Goal: Book appointment/travel/reservation

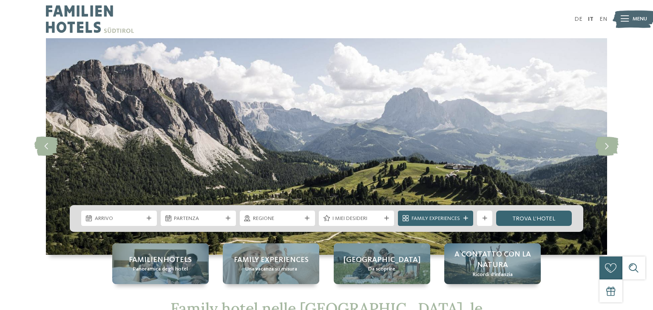
click at [260, 270] on span "Una vacanza su misura" at bounding box center [271, 270] width 52 height 8
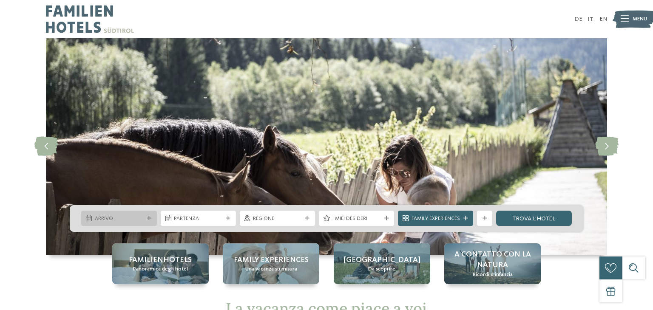
click at [141, 216] on span "Arrivo" at bounding box center [119, 219] width 48 height 8
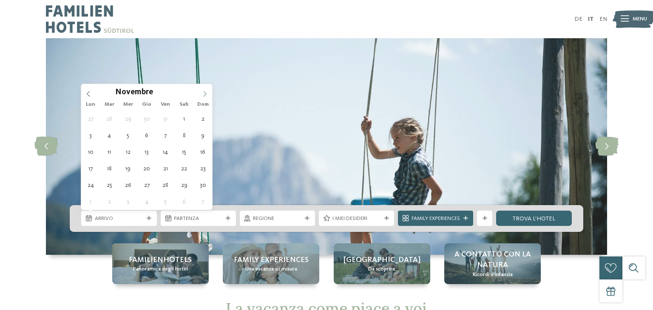
click at [203, 94] on icon at bounding box center [205, 94] width 6 height 6
type div "07.11.2025"
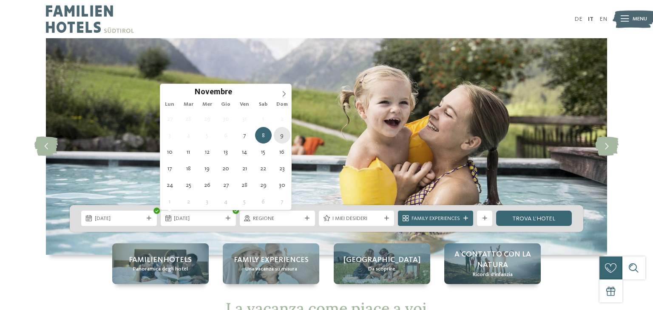
type div "09.11.2025"
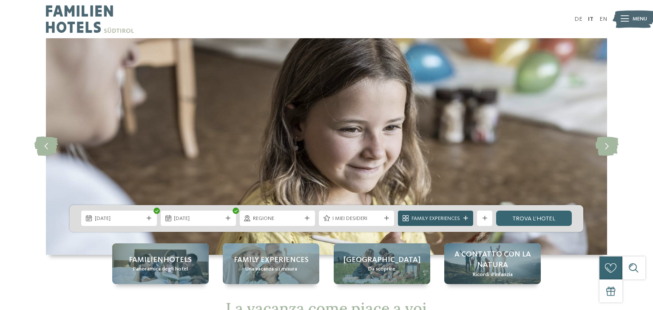
click at [424, 216] on span "Family Experiences" at bounding box center [435, 219] width 48 height 8
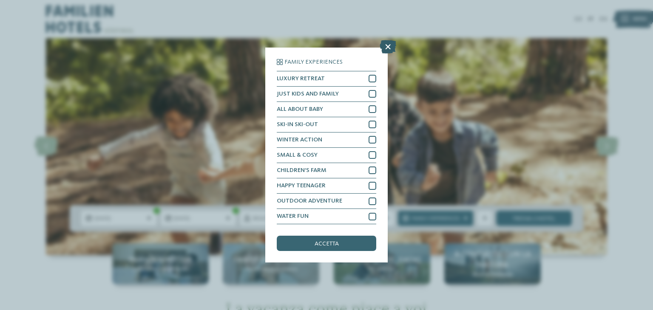
click at [387, 49] on icon at bounding box center [387, 47] width 17 height 14
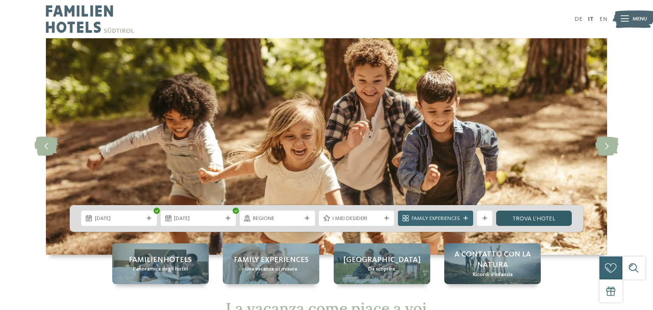
click at [530, 217] on link "trova l’hotel" at bounding box center [533, 218] width 75 height 15
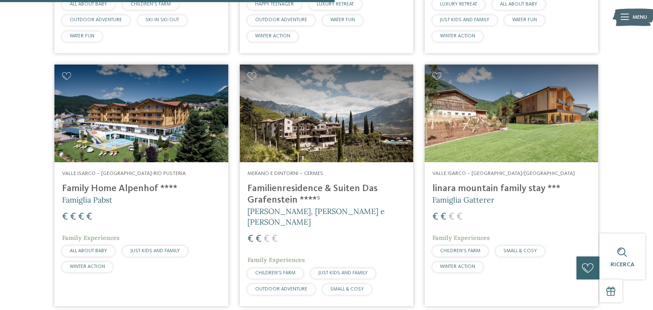
scroll to position [739, 0]
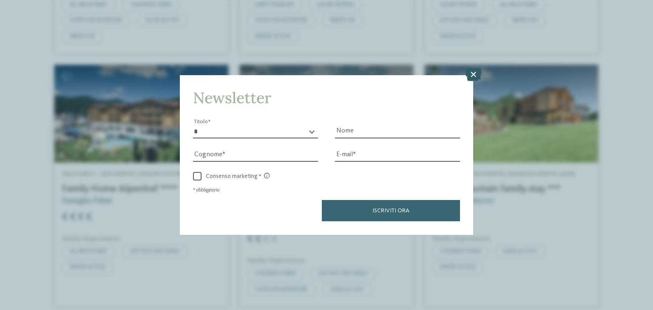
click at [470, 74] on icon at bounding box center [473, 75] width 17 height 14
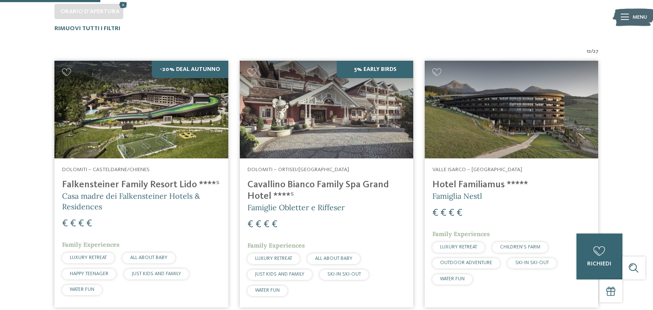
scroll to position [246, 0]
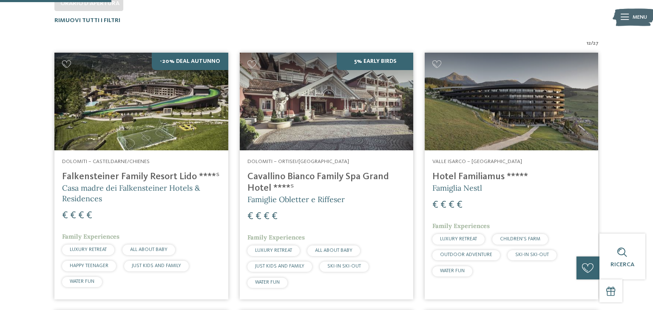
click at [507, 113] on img at bounding box center [510, 102] width 173 height 98
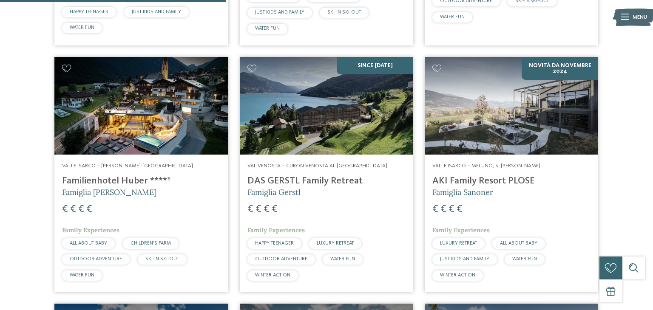
scroll to position [501, 0]
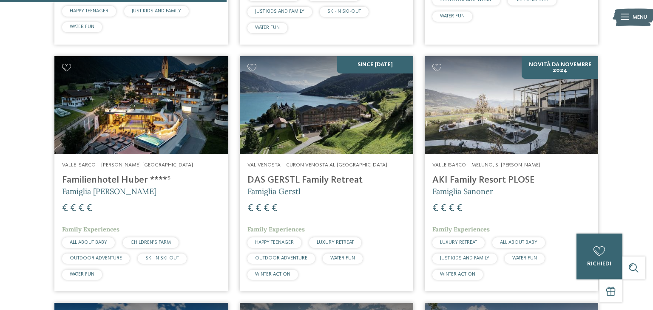
click at [144, 142] on img at bounding box center [140, 105] width 173 height 98
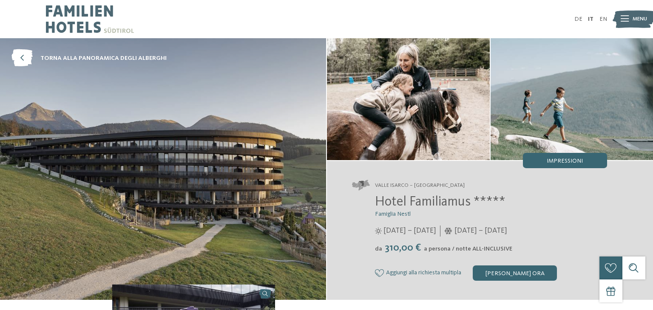
click at [624, 23] on div at bounding box center [624, 19] width 8 height 19
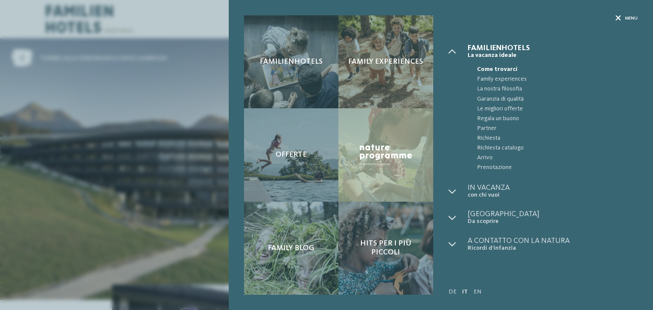
click at [624, 21] on div "Menu" at bounding box center [626, 18] width 22 height 6
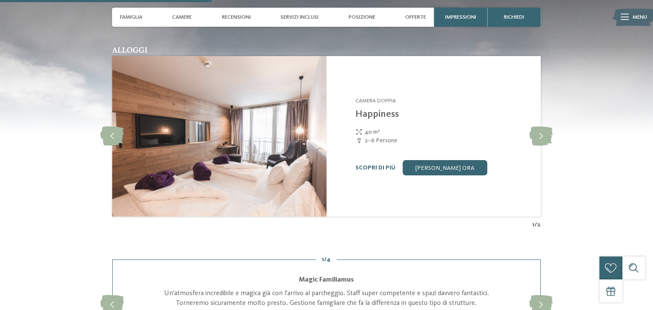
scroll to position [901, 0]
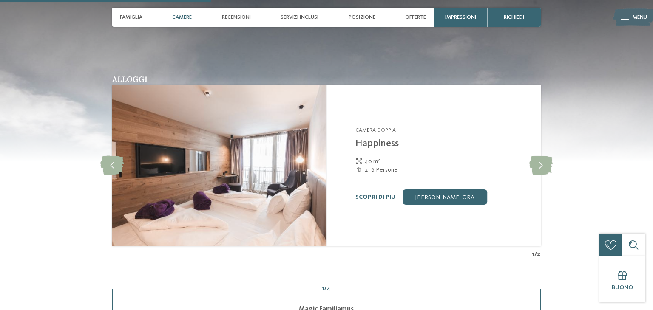
click at [181, 18] on span "Camere" at bounding box center [182, 17] width 20 height 6
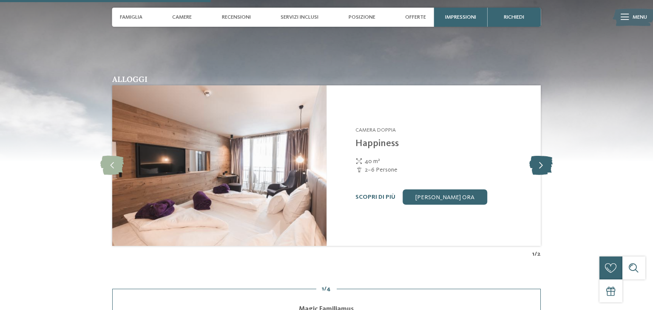
click at [547, 168] on icon at bounding box center [540, 165] width 23 height 19
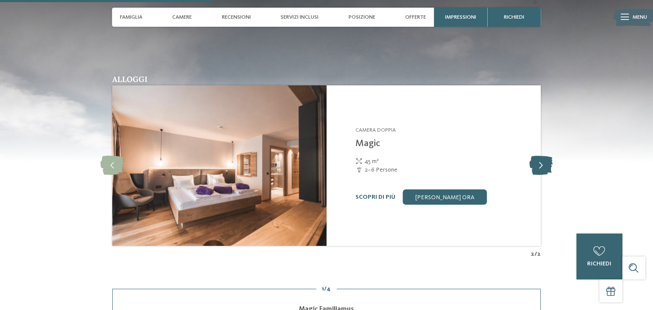
click at [545, 170] on icon at bounding box center [540, 165] width 23 height 19
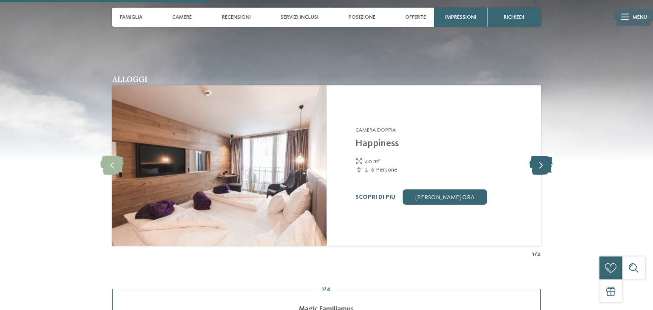
click at [541, 170] on icon at bounding box center [540, 165] width 23 height 19
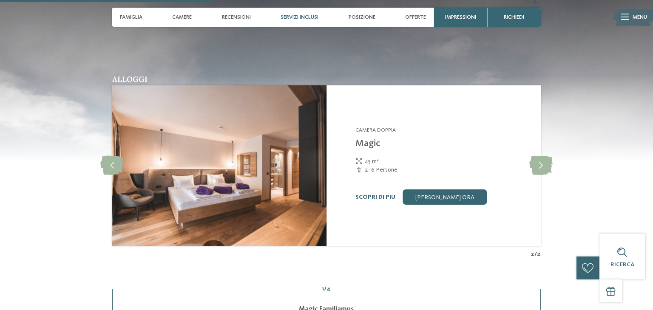
click at [300, 17] on span "Servizi inclusi" at bounding box center [299, 17] width 38 height 6
click at [305, 13] on div "Servizi inclusi" at bounding box center [299, 17] width 45 height 19
click at [361, 19] on span "Posizione" at bounding box center [361, 17] width 27 height 6
click at [472, 34] on img at bounding box center [326, 75] width 653 height 172
click at [461, 17] on span "Impressioni" at bounding box center [460, 17] width 31 height 6
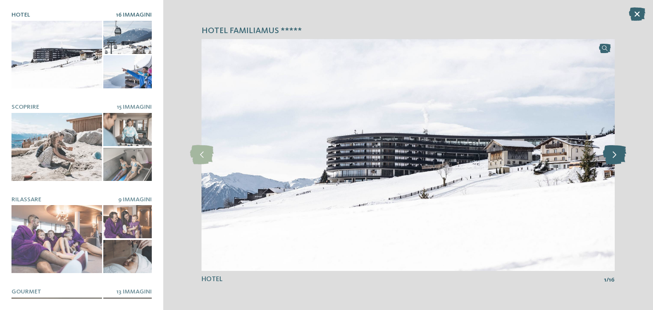
click at [615, 152] on icon at bounding box center [613, 154] width 23 height 19
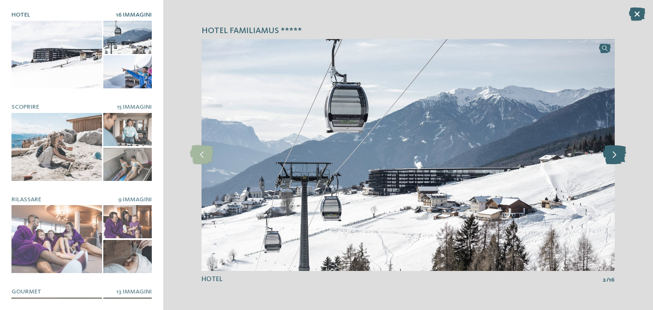
click at [614, 154] on icon at bounding box center [613, 154] width 23 height 19
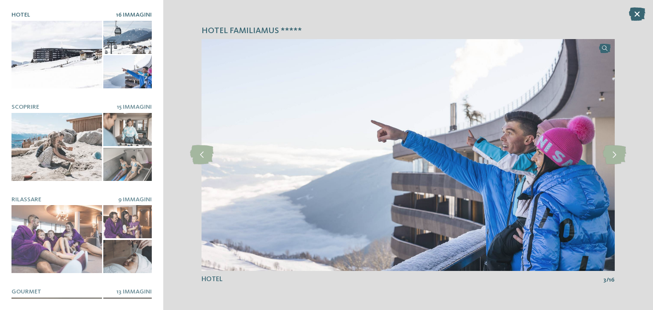
click at [597, 158] on img at bounding box center [407, 155] width 413 height 232
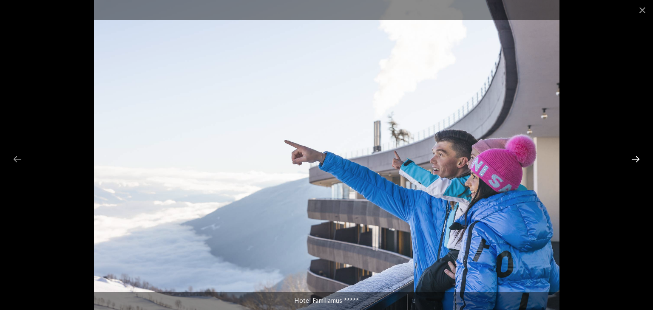
click at [635, 161] on div at bounding box center [635, 159] width 18 height 17
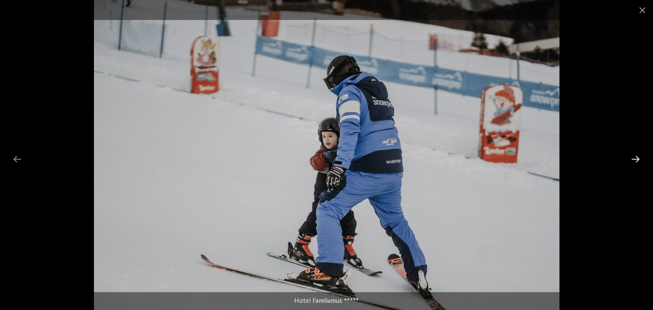
click at [635, 158] on div at bounding box center [635, 159] width 18 height 17
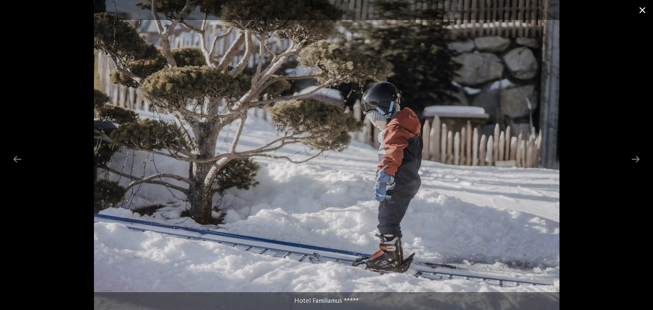
click at [640, 10] on span at bounding box center [641, 10] width 21 height 20
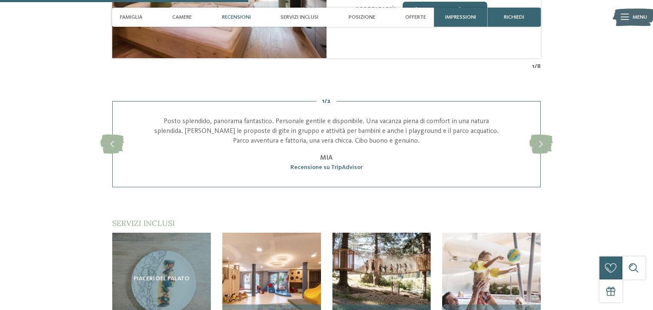
scroll to position [1054, 0]
